Goal: Download file/media

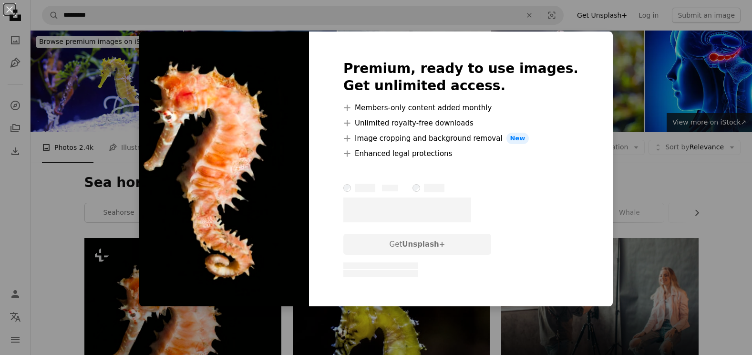
scroll to position [143, 0]
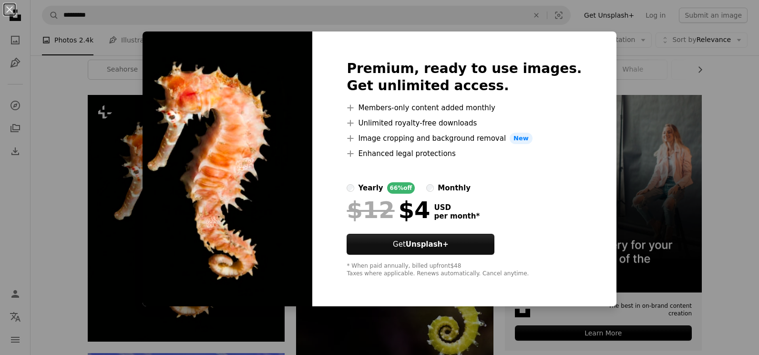
click at [266, 50] on img at bounding box center [227, 168] width 170 height 275
click at [5, 7] on button "An X shape" at bounding box center [9, 9] width 11 height 11
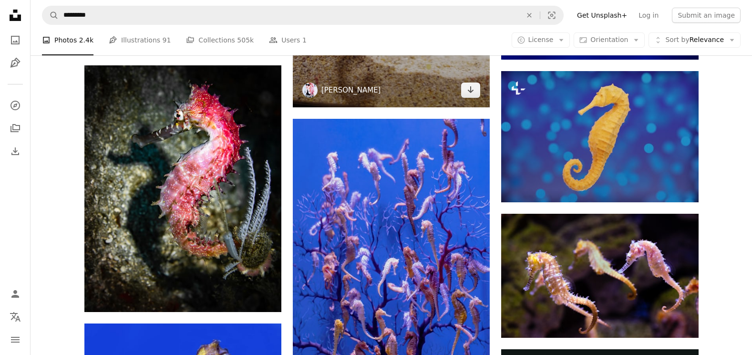
scroll to position [763, 0]
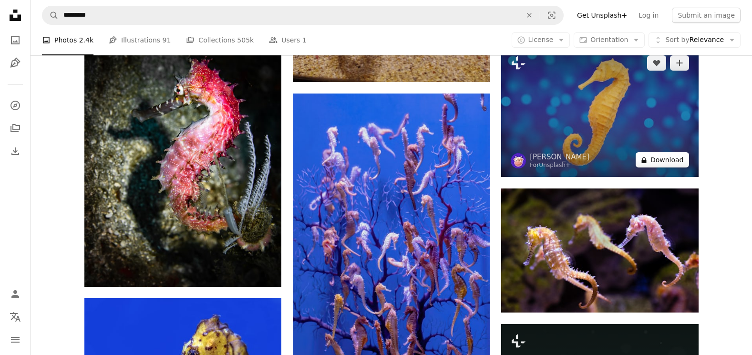
click at [667, 158] on button "A lock Download" at bounding box center [661, 159] width 53 height 15
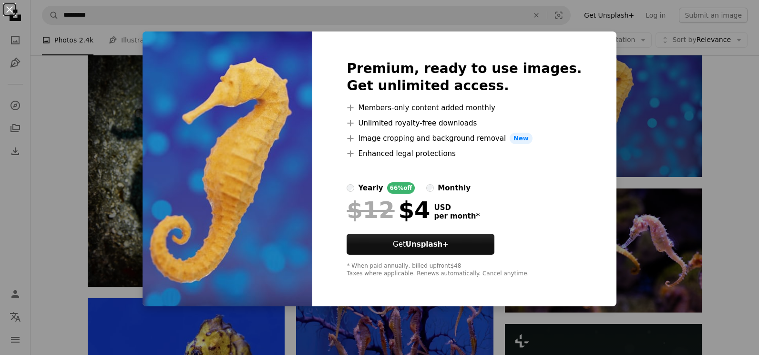
click at [8, 11] on button "An X shape" at bounding box center [9, 9] width 11 height 11
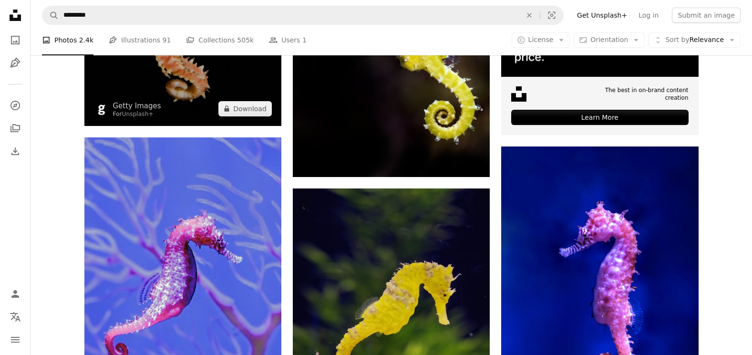
scroll to position [381, 0]
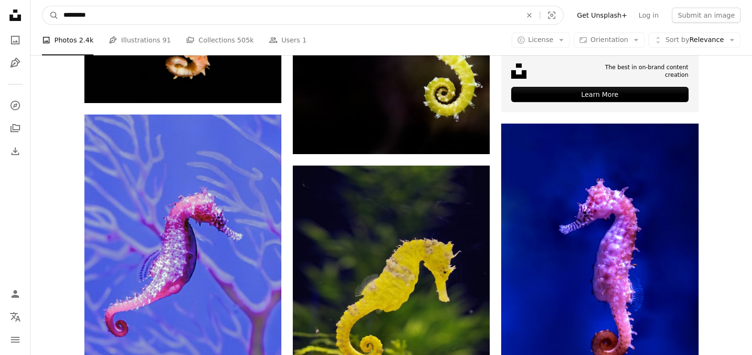
click at [60, 14] on input "*********" at bounding box center [289, 15] width 460 height 18
type input "**********"
click at [42, 6] on button "A magnifying glass" at bounding box center [50, 15] width 16 height 18
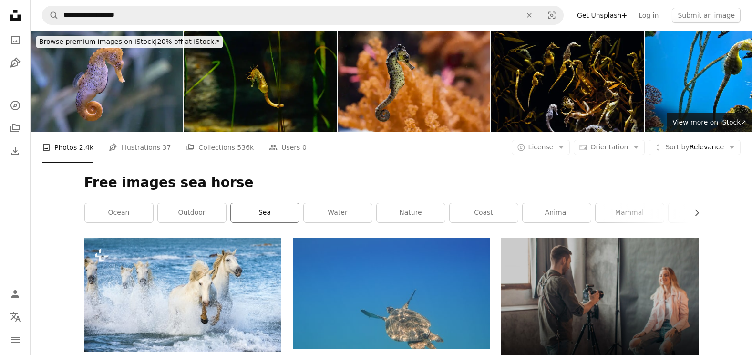
click at [258, 208] on link "sea" at bounding box center [265, 212] width 68 height 19
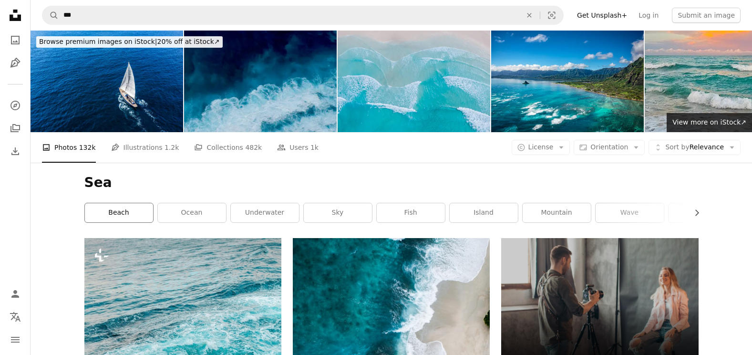
click at [137, 210] on link "beach" at bounding box center [119, 212] width 68 height 19
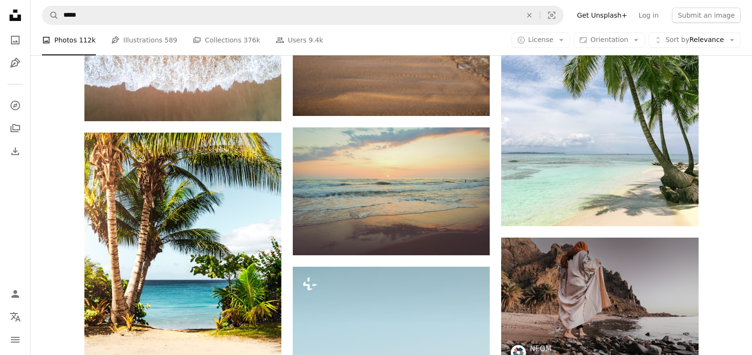
scroll to position [429, 0]
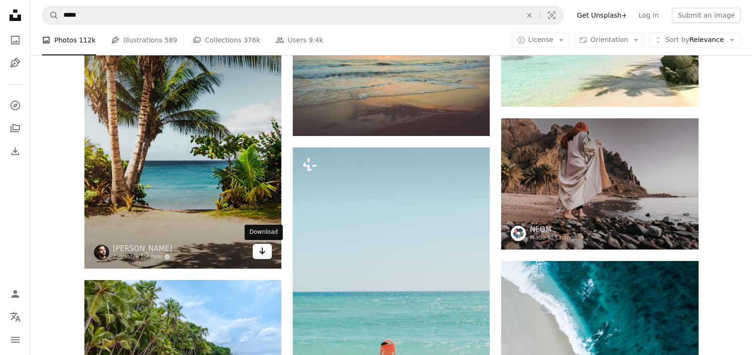
click at [263, 252] on icon "Arrow pointing down" at bounding box center [262, 250] width 8 height 11
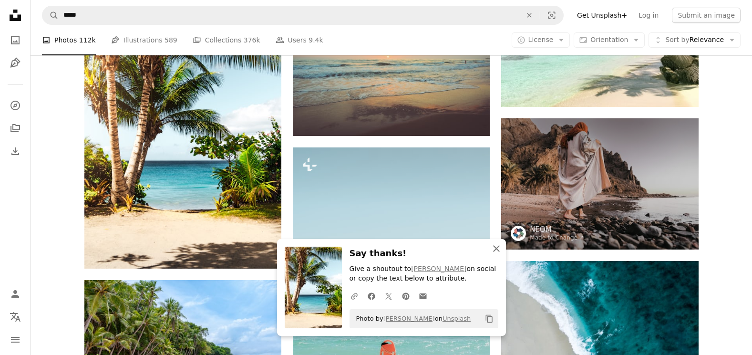
click at [493, 250] on icon "An X shape" at bounding box center [495, 248] width 11 height 11
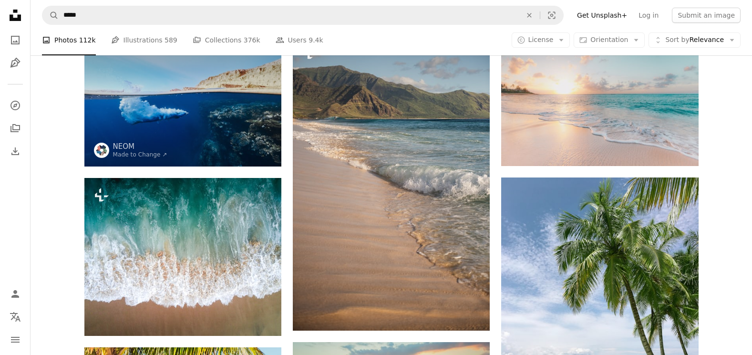
scroll to position [0, 0]
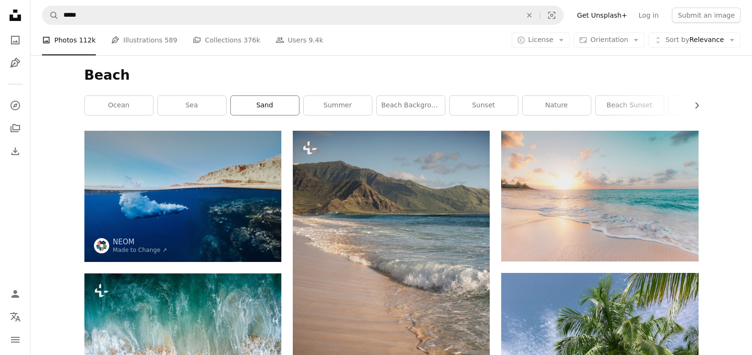
click at [267, 100] on link "sand" at bounding box center [265, 105] width 68 height 19
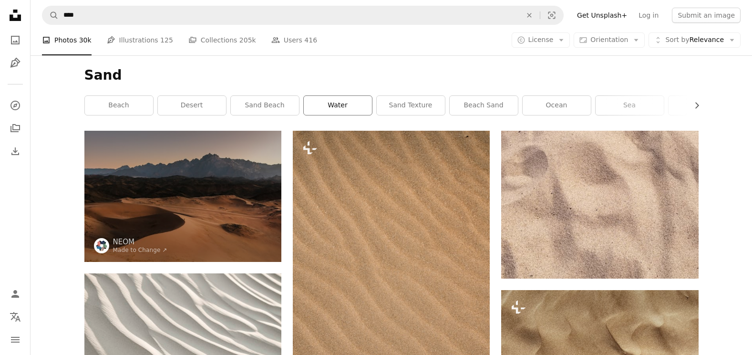
click at [330, 104] on link "water" at bounding box center [338, 105] width 68 height 19
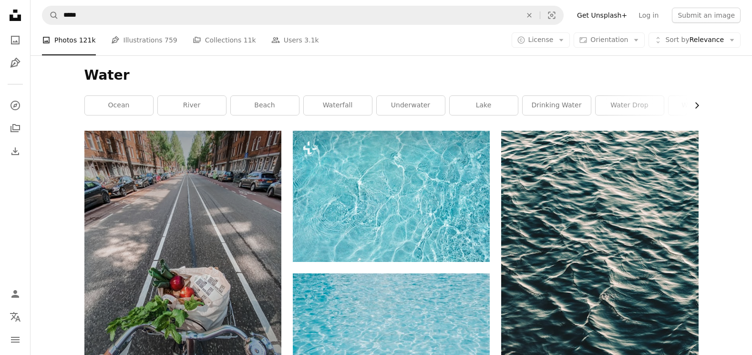
click at [696, 104] on icon "Chevron right" at bounding box center [697, 106] width 10 height 10
click at [258, 109] on link "underwater" at bounding box center [268, 105] width 68 height 19
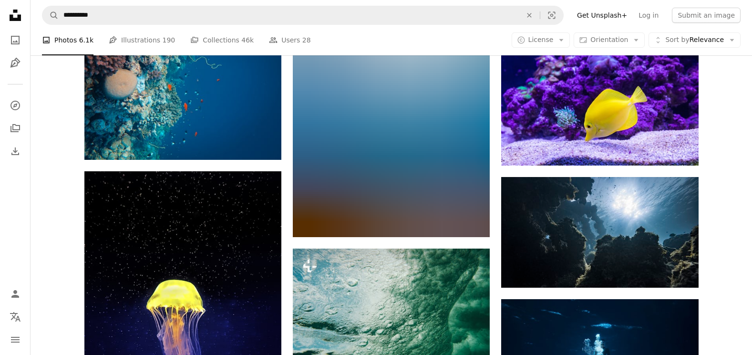
scroll to position [7101, 0]
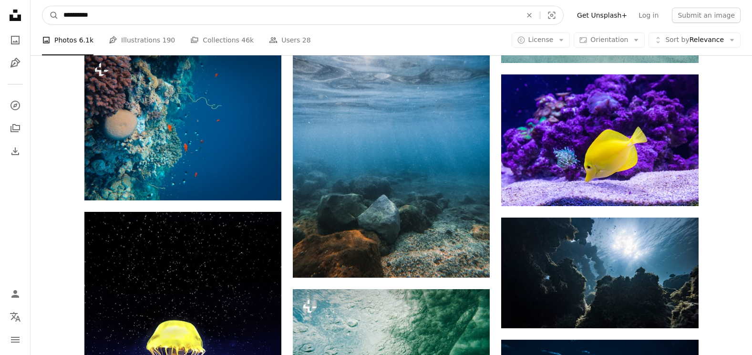
drag, startPoint x: 102, startPoint y: 8, endPoint x: 38, endPoint y: 15, distance: 63.7
click at [41, 18] on nav "**********" at bounding box center [391, 15] width 721 height 31
type input "**********"
click at [42, 6] on button "A magnifying glass" at bounding box center [50, 15] width 16 height 18
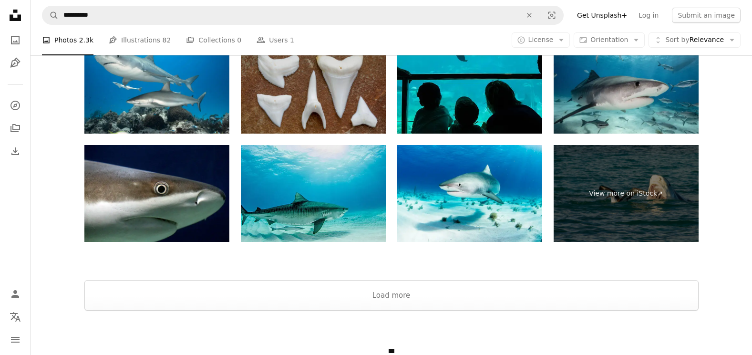
scroll to position [1906, 0]
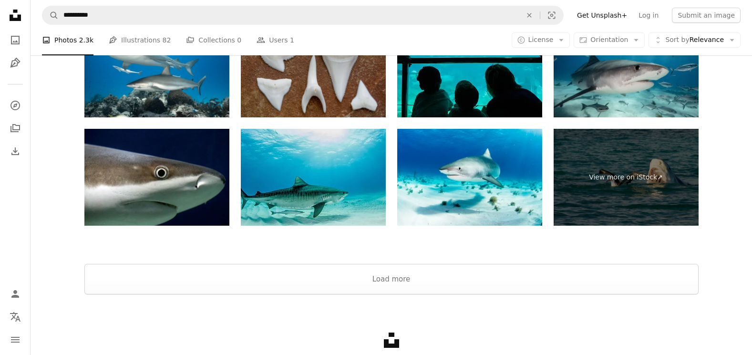
click at [291, 189] on img at bounding box center [313, 177] width 145 height 97
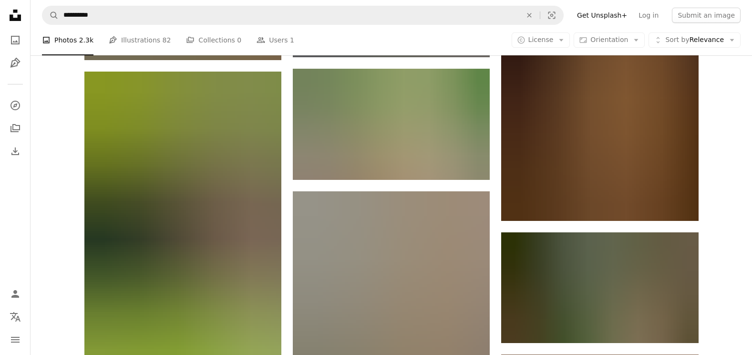
scroll to position [858, 0]
